Goal: Transaction & Acquisition: Purchase product/service

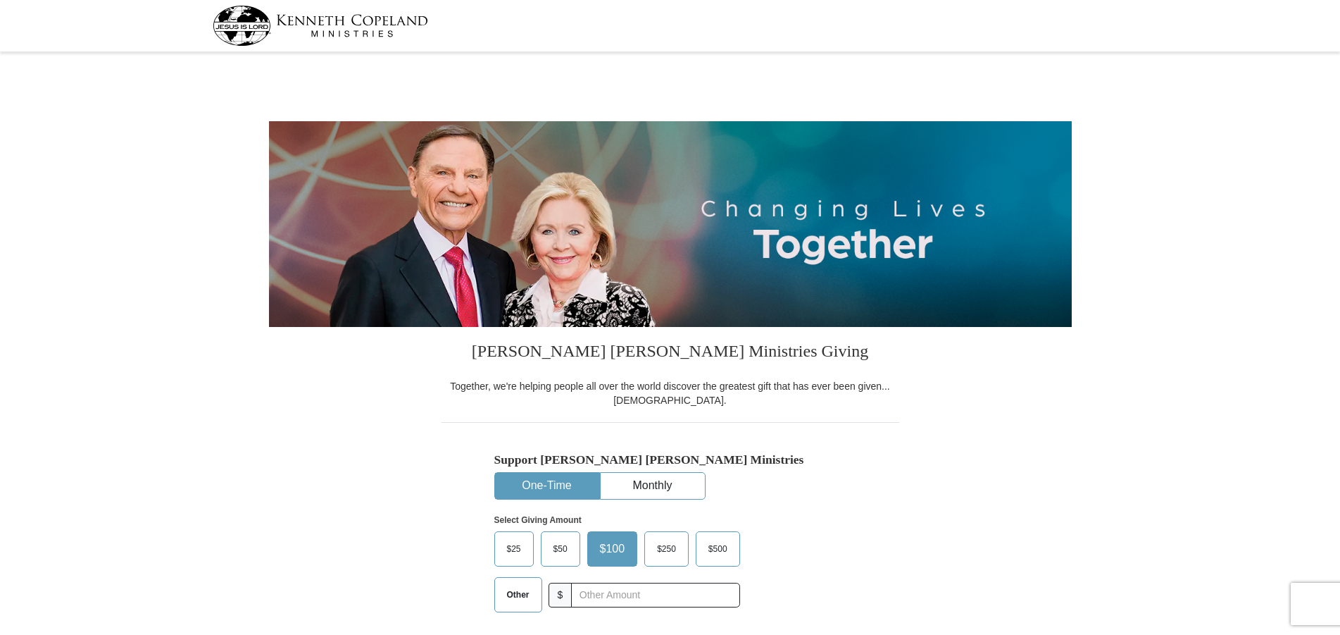
select select "NM"
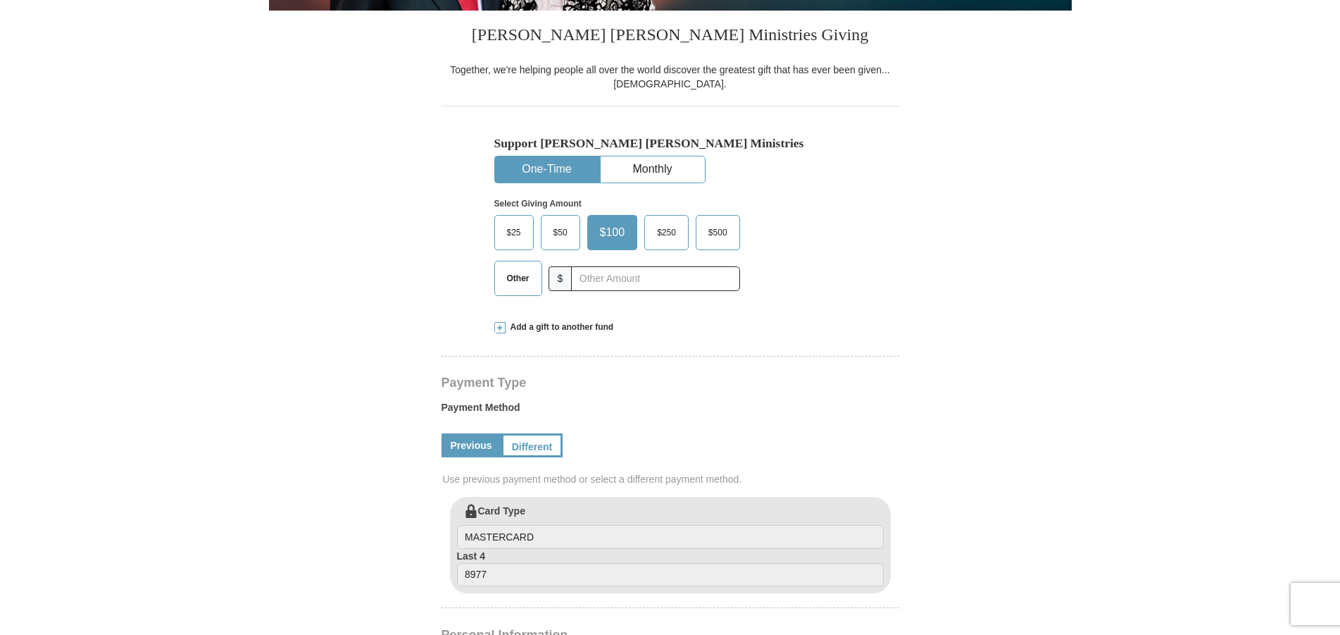
scroll to position [359, 0]
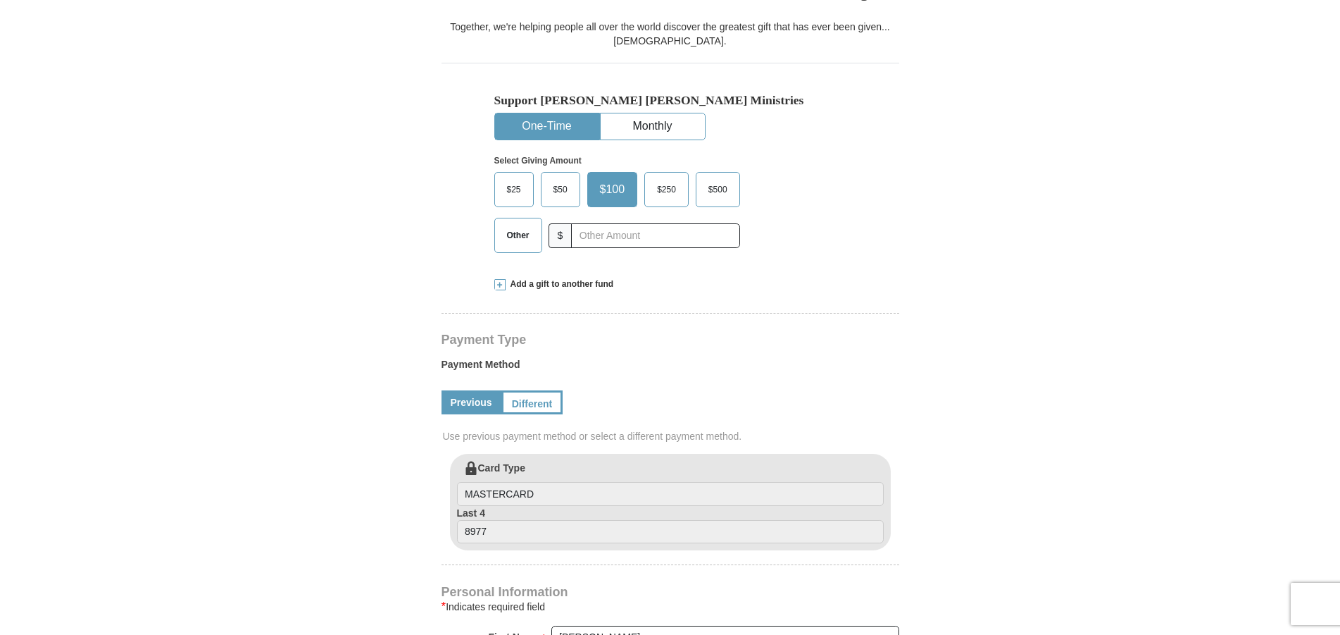
click at [506, 237] on span "Other" at bounding box center [518, 235] width 37 height 21
click at [0, 0] on input "Other" at bounding box center [0, 0] width 0 height 0
type input "200.00"
click at [444, 289] on div "Kenneth Copeland Ministries Giving Together, we're helping people all over the …" at bounding box center [671, 591] width 458 height 1247
click at [499, 287] on span at bounding box center [499, 284] width 11 height 11
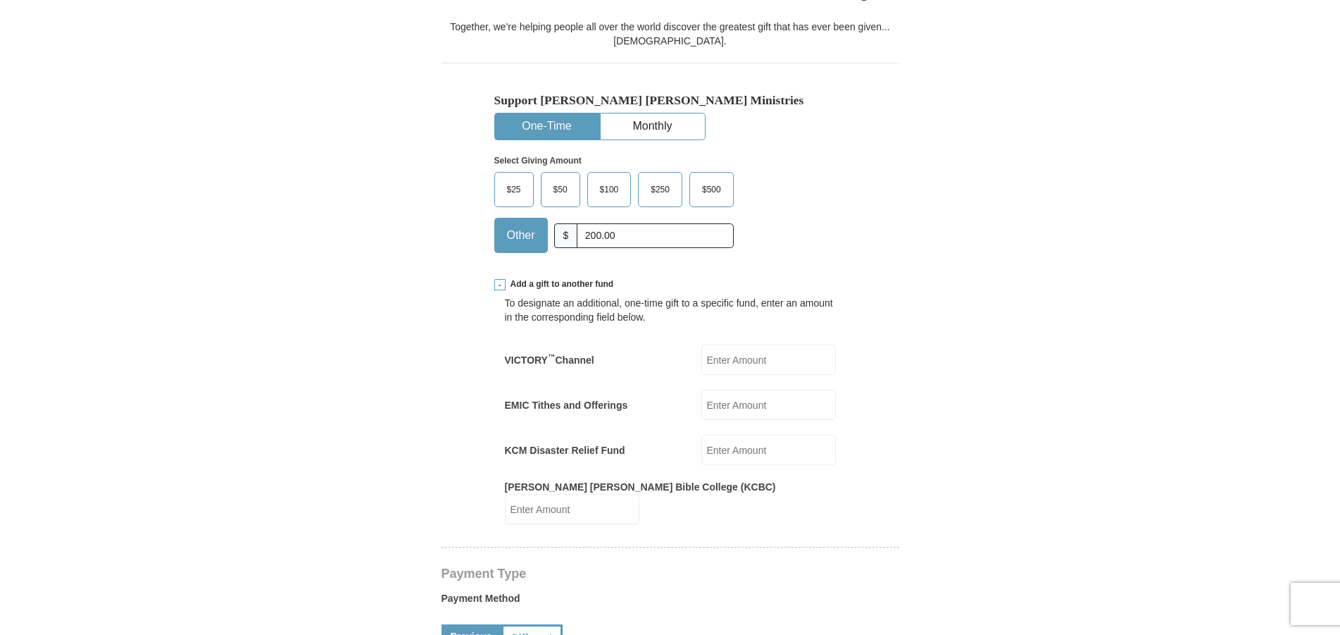
click at [319, 328] on form "Kenneth Copeland Ministries Giving Together, we're helping people all over the …" at bounding box center [670, 572] width 803 height 1751
click at [499, 284] on span at bounding box center [499, 284] width 11 height 11
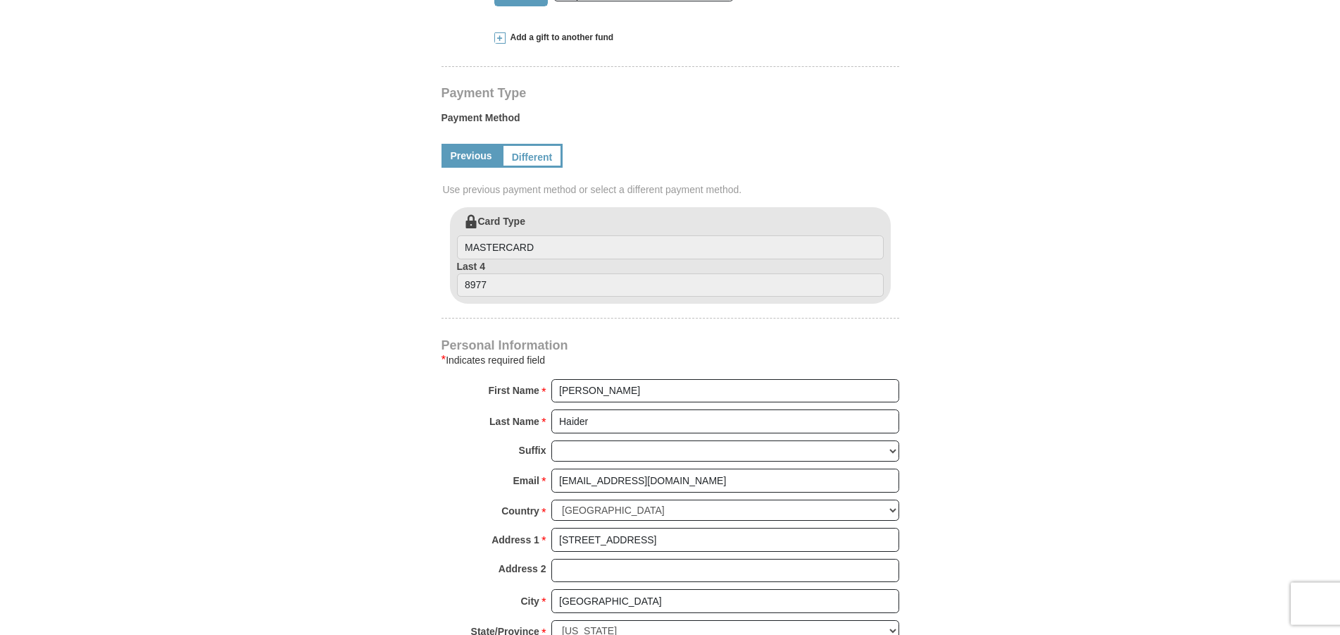
scroll to position [647, 0]
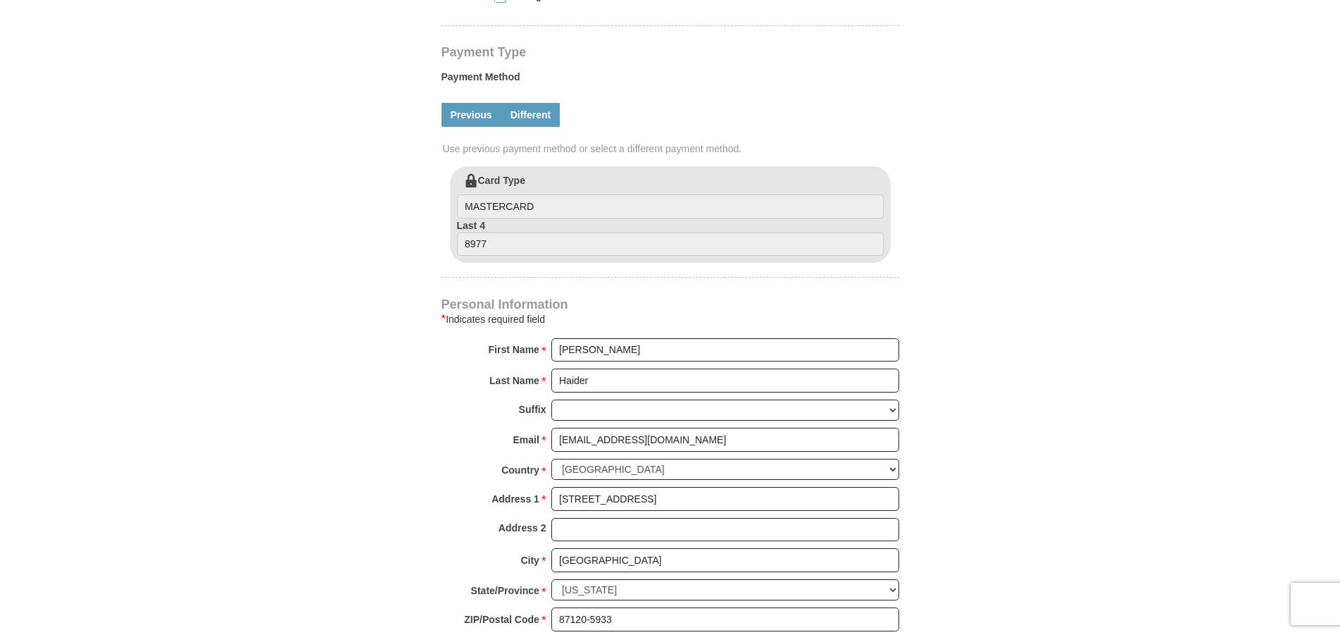
click at [545, 116] on link "Different" at bounding box center [530, 115] width 59 height 24
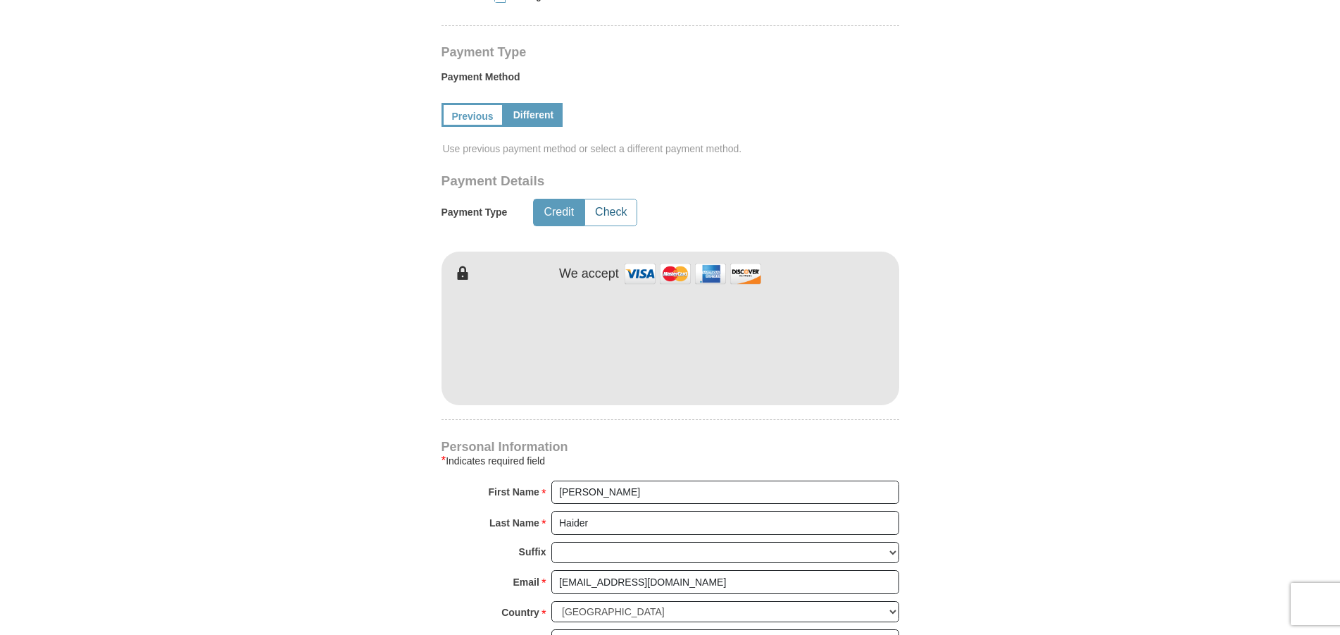
click at [616, 208] on button "Check" at bounding box center [610, 212] width 51 height 26
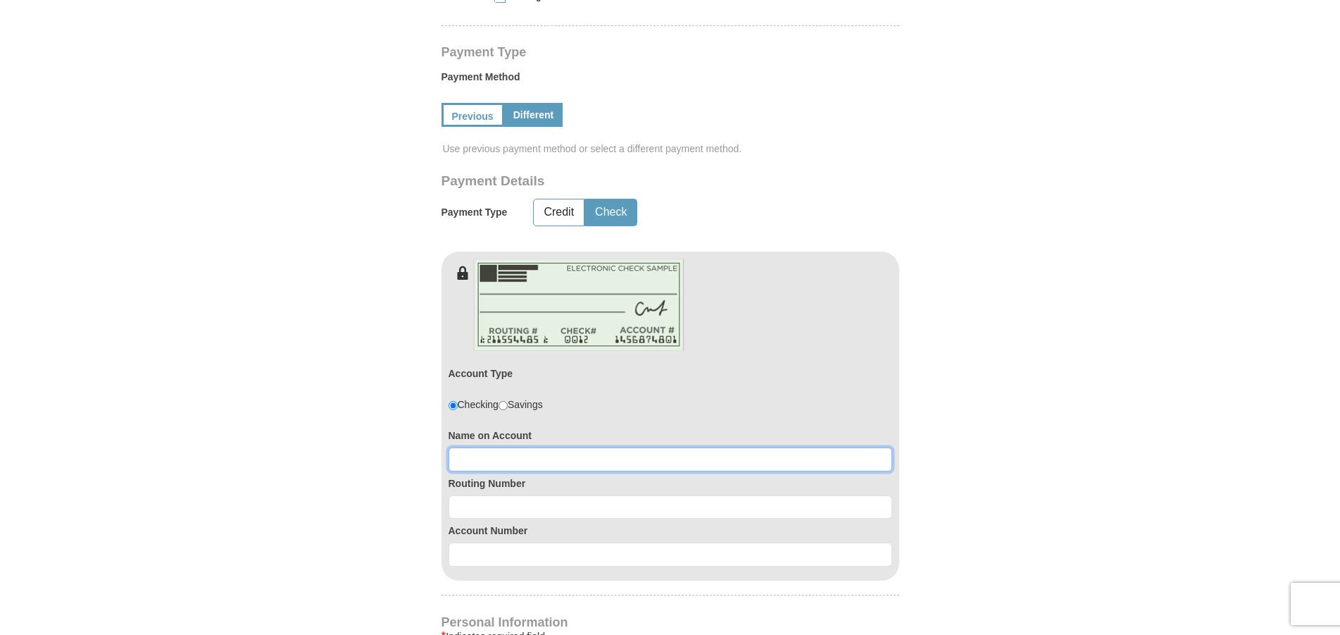
click at [499, 463] on input at bounding box center [671, 459] width 444 height 24
type input "Karen Haider"
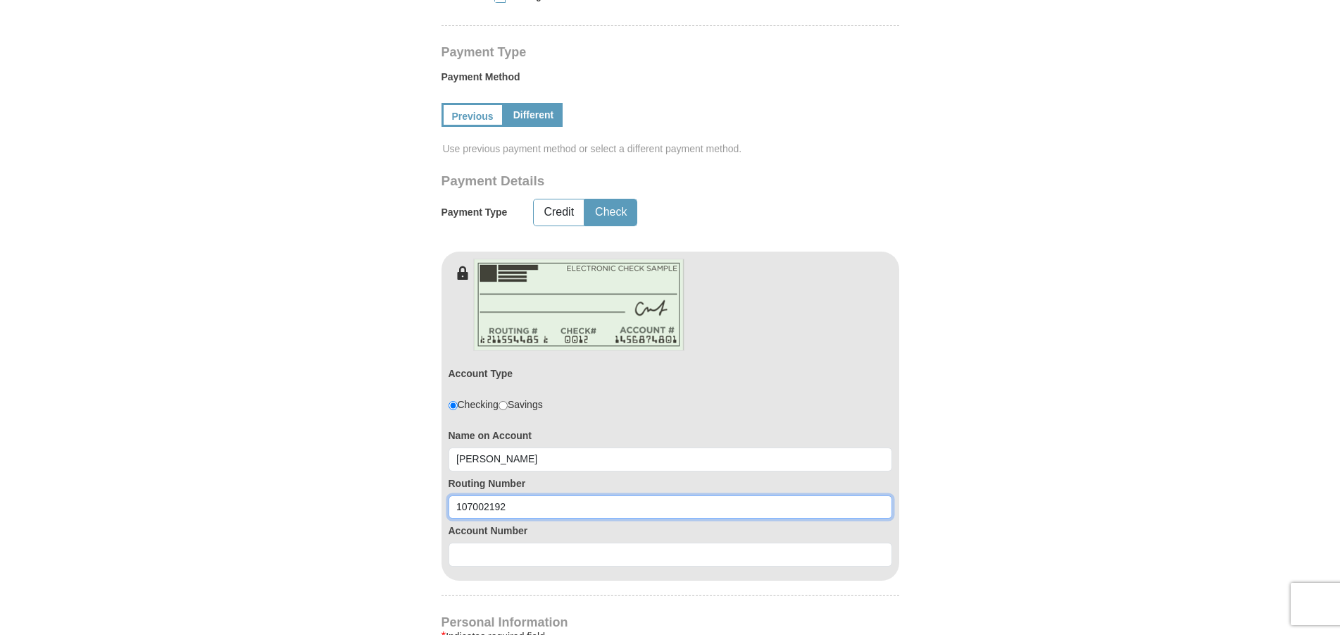
type input "107002192"
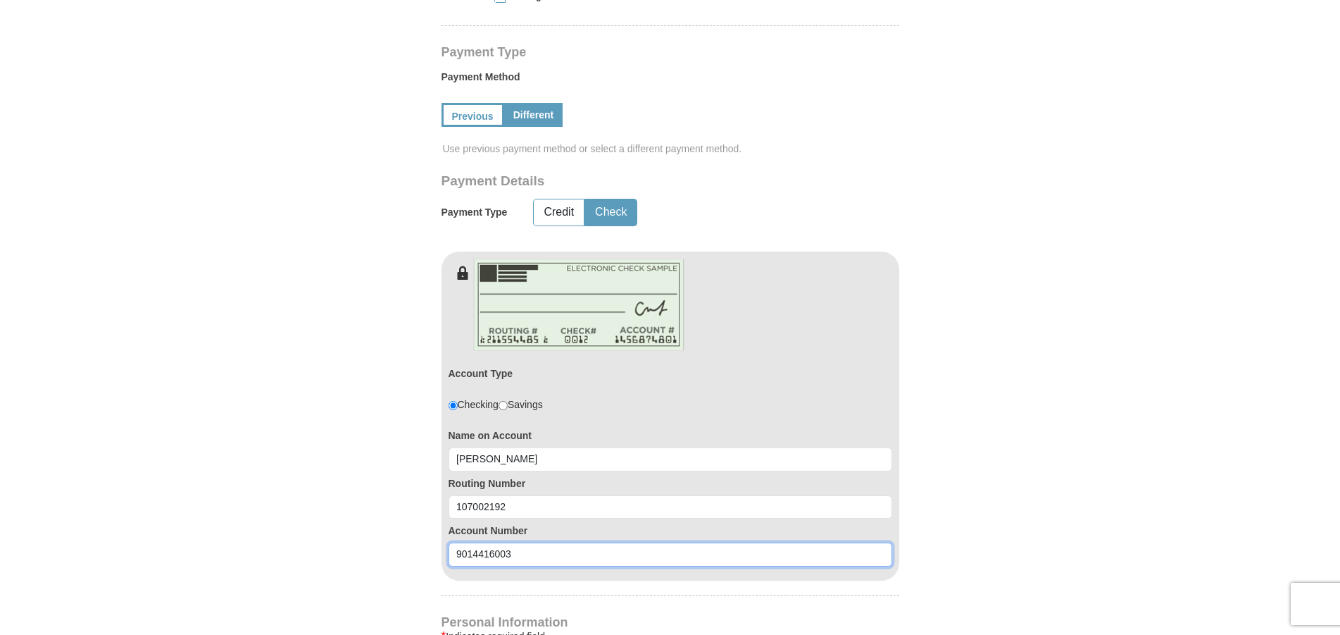
type input "9014416003"
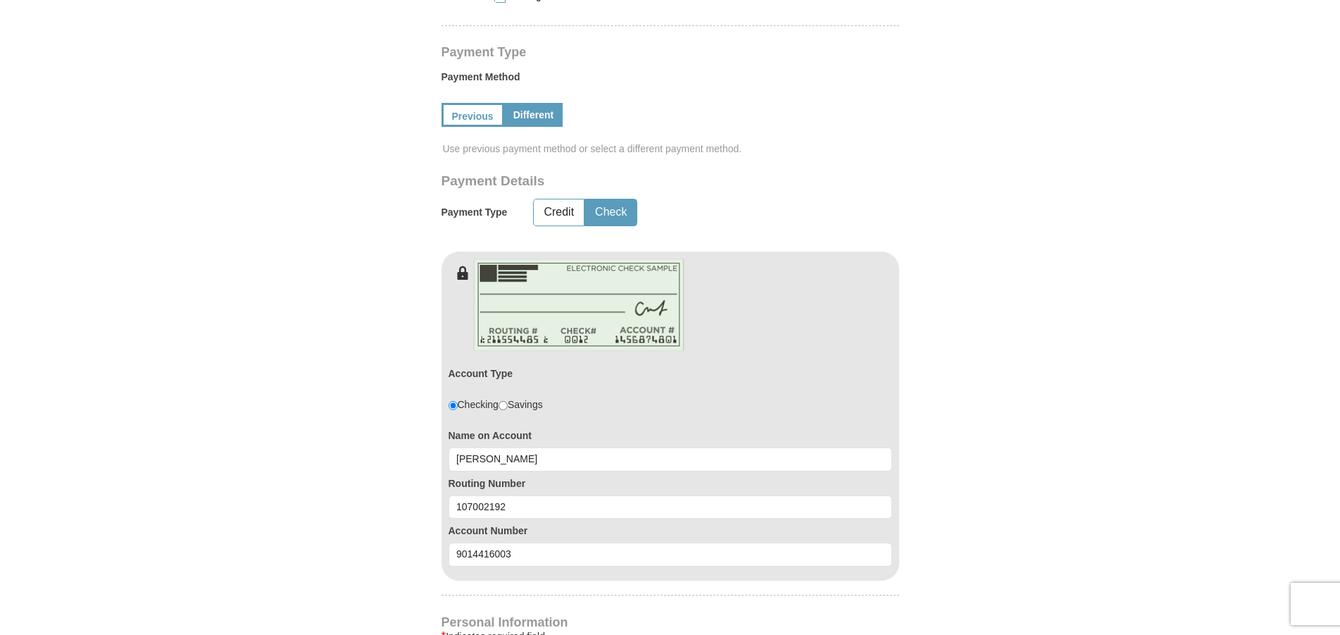
click at [301, 412] on form "Kenneth Copeland Ministries Giving Together, we're helping people all over the …" at bounding box center [670, 327] width 803 height 1834
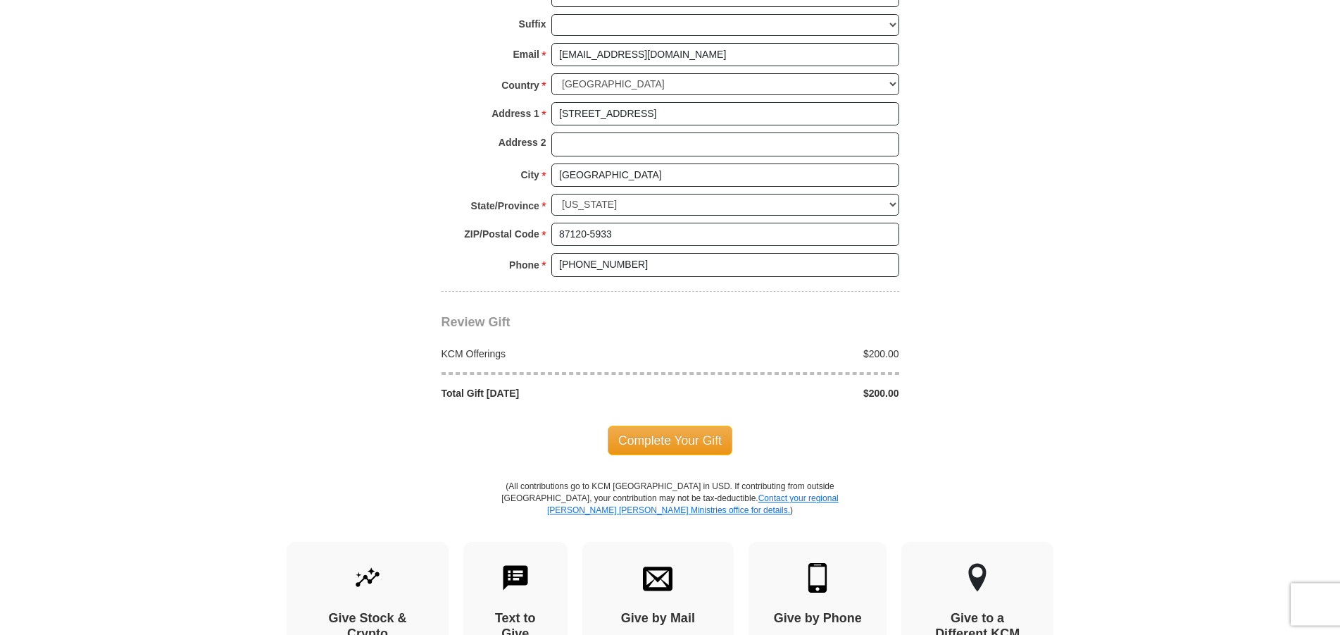
scroll to position [1365, 0]
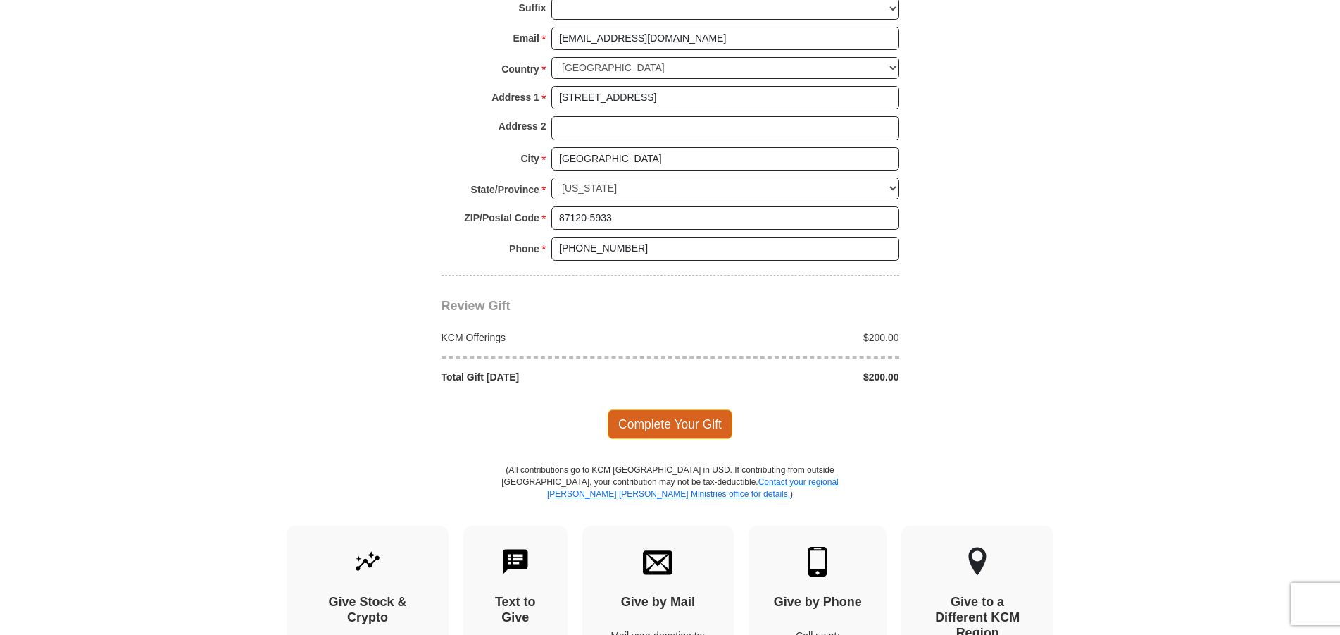
click at [683, 423] on span "Complete Your Gift" at bounding box center [670, 424] width 125 height 30
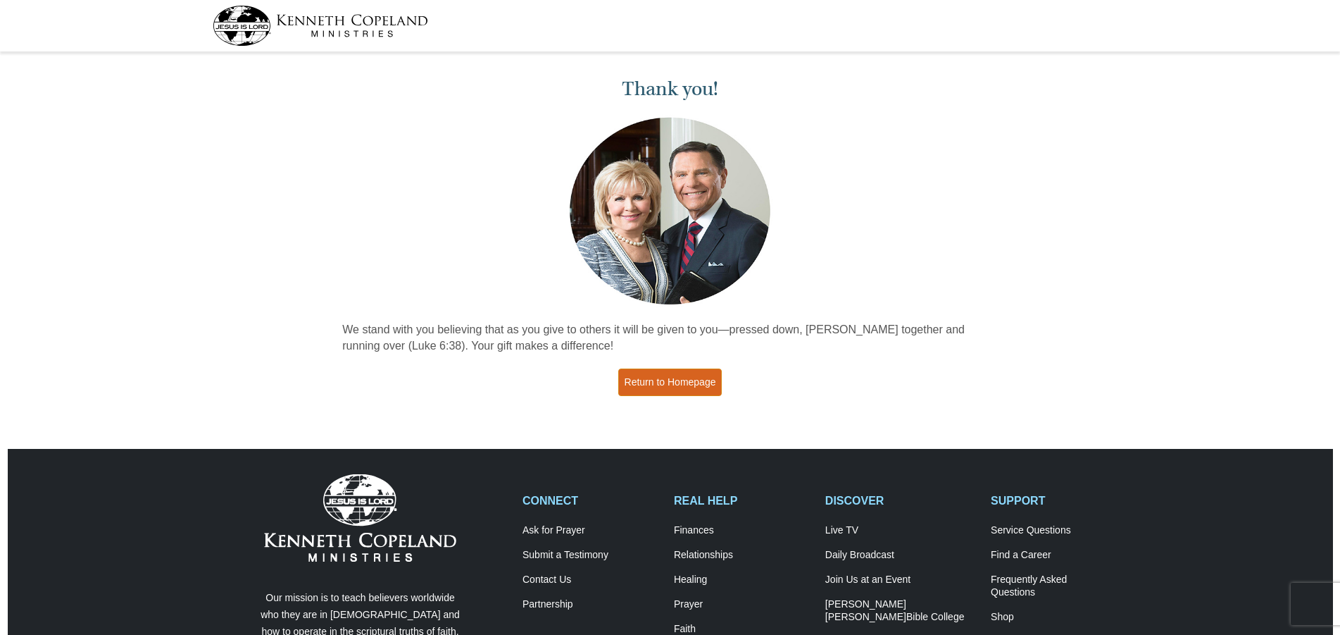
click at [677, 386] on link "Return to Homepage" at bounding box center [670, 381] width 104 height 27
